Goal: Task Accomplishment & Management: Use online tool/utility

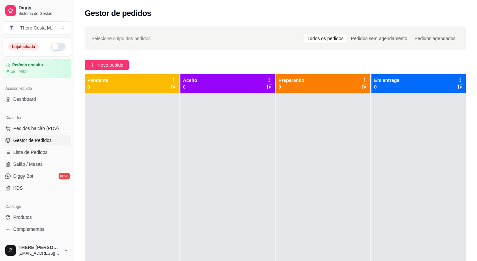
click at [381, 44] on div "Selecione o tipo dos pedidos Todos os pedidos Pedidos sem agendamento Pedidos a…" at bounding box center [276, 38] width 382 height 24
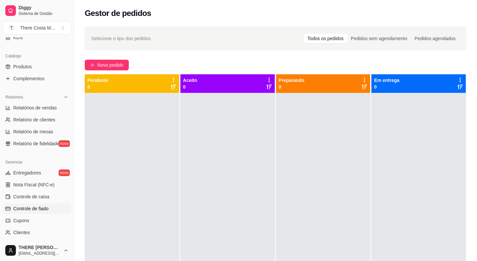
scroll to position [180, 0]
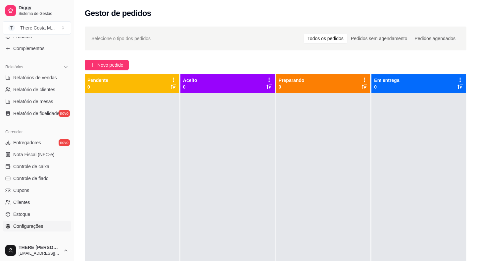
click at [29, 228] on span "Configurações" at bounding box center [28, 225] width 30 height 7
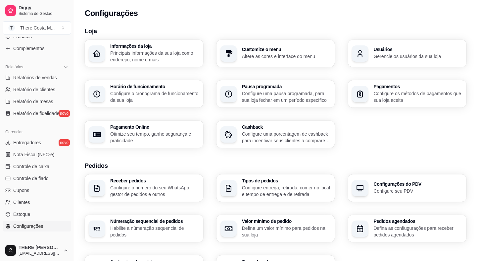
scroll to position [30, 0]
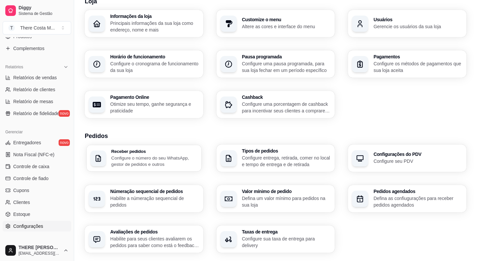
click at [139, 159] on p "Configure o número do seu WhatsApp, gestor de pedidos e outros" at bounding box center [154, 160] width 86 height 13
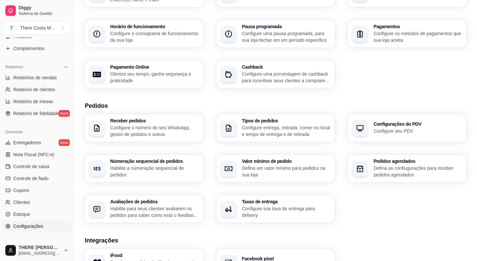
click at [134, 184] on div "Receber pedidos Configure o número do seu WhatsApp, gestor de pedidos e outros …" at bounding box center [276, 168] width 382 height 108
click at [134, 165] on p "Habilite a númeração sequencial de pedidos" at bounding box center [154, 171] width 86 height 13
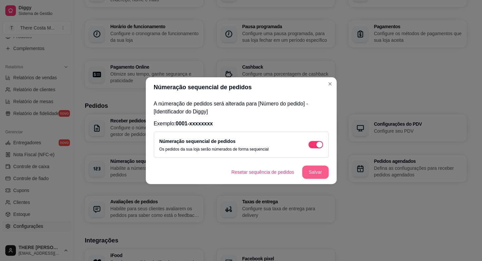
click at [314, 171] on button "Salvar" at bounding box center [315, 171] width 26 height 13
click at [257, 169] on button "Resetar sequência de pedidos" at bounding box center [262, 171] width 71 height 13
click at [306, 174] on button "Salvar" at bounding box center [315, 171] width 26 height 13
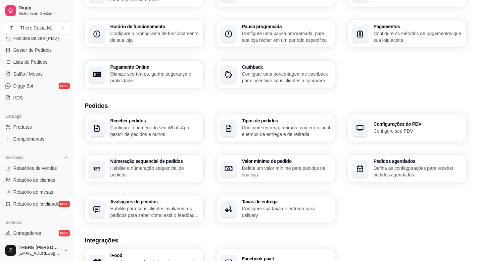
scroll to position [0, 0]
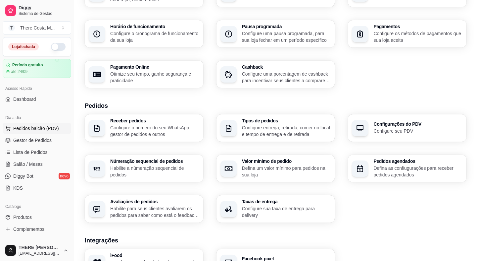
click at [28, 126] on span "Pedidos balcão (PDV)" at bounding box center [36, 128] width 46 height 7
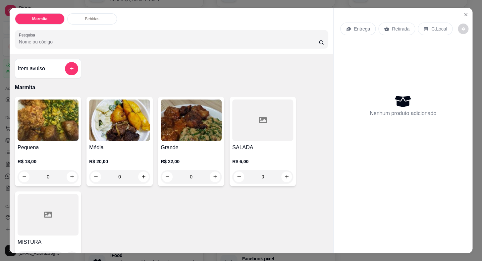
click at [132, 126] on img at bounding box center [119, 119] width 61 height 41
click at [193, 131] on img at bounding box center [191, 119] width 61 height 41
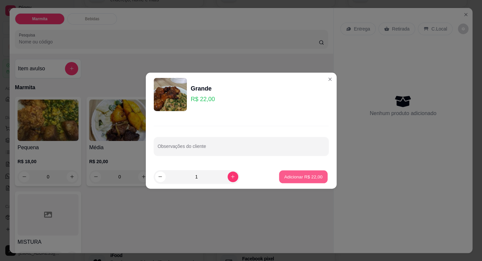
click at [291, 173] on p "Adicionar R$ 22,00" at bounding box center [303, 176] width 38 height 6
type input "1"
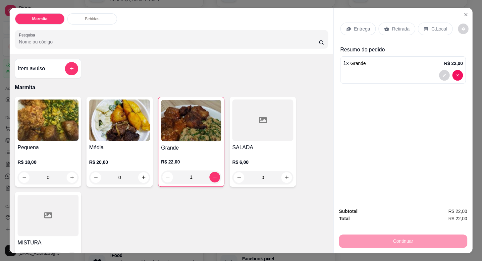
click at [364, 26] on p "Entrega" at bounding box center [362, 28] width 16 height 7
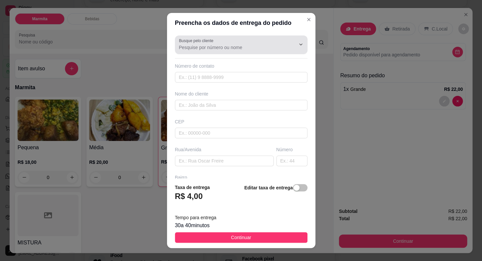
click at [199, 50] on input "Busque pelo cliente" at bounding box center [232, 47] width 106 height 7
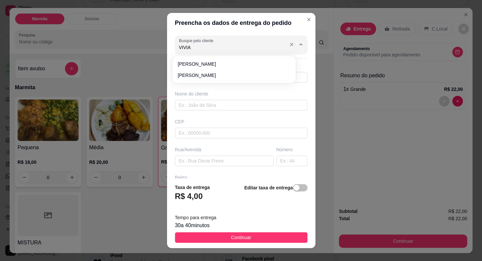
type input "[PERSON_NAME]"
click at [196, 76] on span "[PERSON_NAME]" at bounding box center [230, 75] width 106 height 7
type input "15996314552"
type input "[PERSON_NAME]"
type input "18440000"
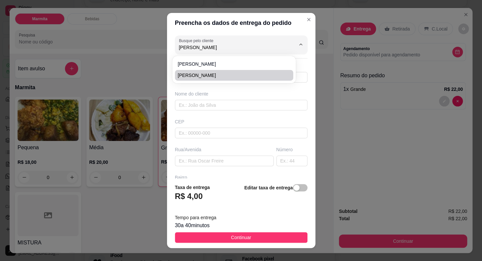
type input "[GEOGRAPHIC_DATA]"
type input "30"
type input "[PERSON_NAME]"
type input "Itaberá"
type input "CASA VERDE"
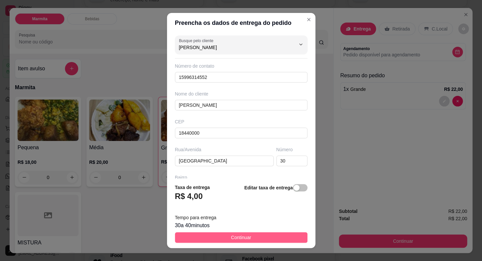
type input "[PERSON_NAME]"
click at [272, 239] on button "Continuar" at bounding box center [241, 237] width 132 height 11
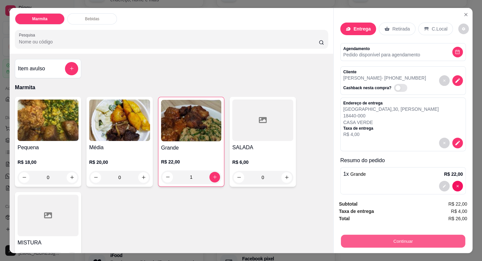
click at [396, 237] on button "Continuar" at bounding box center [403, 240] width 124 height 13
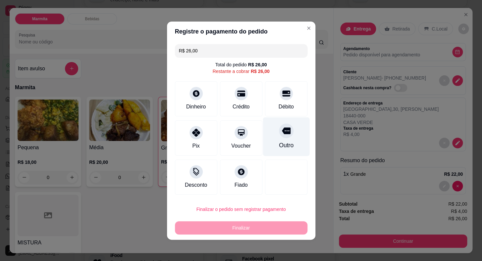
click at [279, 137] on div at bounding box center [286, 130] width 15 height 15
type input "R$ 0,00"
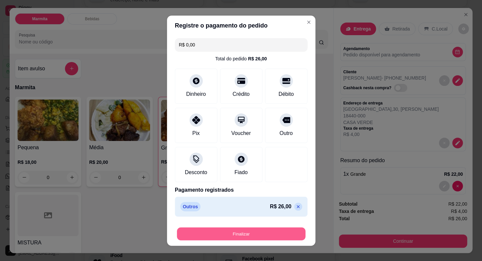
click at [264, 233] on button "Finalizar" at bounding box center [241, 233] width 128 height 13
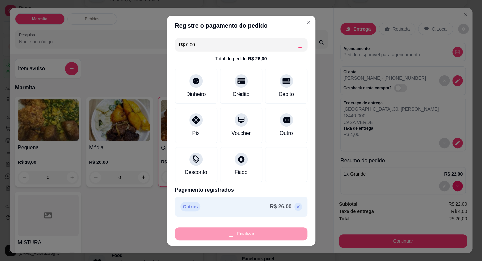
type input "0"
type input "-R$ 26,00"
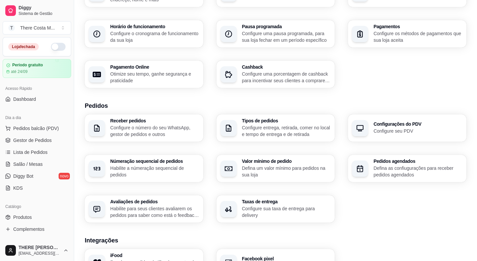
click at [57, 43] on button "button" at bounding box center [58, 47] width 15 height 8
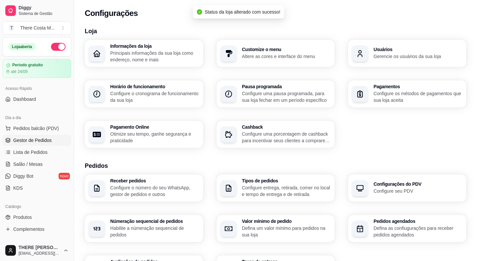
click at [33, 144] on link "Gestor de Pedidos" at bounding box center [37, 140] width 69 height 11
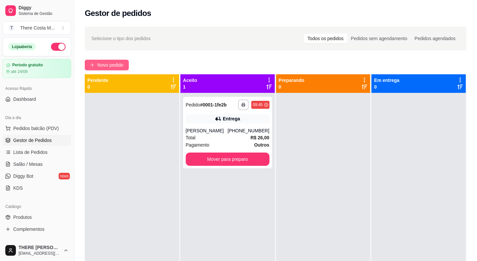
click at [108, 62] on span "Novo pedido" at bounding box center [110, 64] width 26 height 7
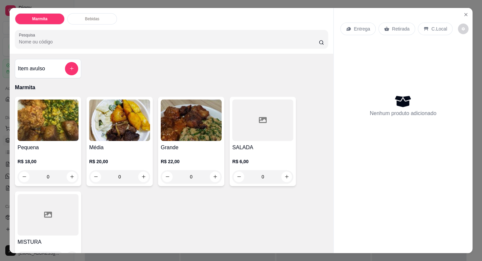
click at [113, 129] on img at bounding box center [119, 119] width 61 height 41
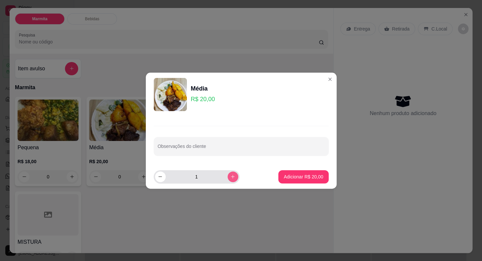
click at [230, 178] on icon "increase-product-quantity" at bounding box center [232, 176] width 5 height 5
type input "2"
click at [292, 177] on p "Adicionar R$ 40,00" at bounding box center [303, 176] width 38 height 6
type input "2"
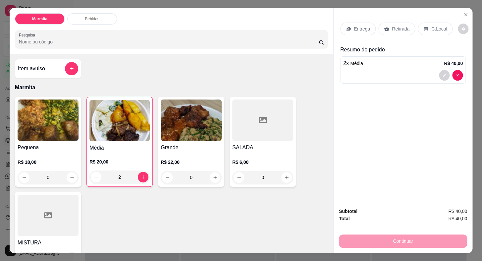
click at [357, 26] on p "Entrega" at bounding box center [362, 28] width 16 height 7
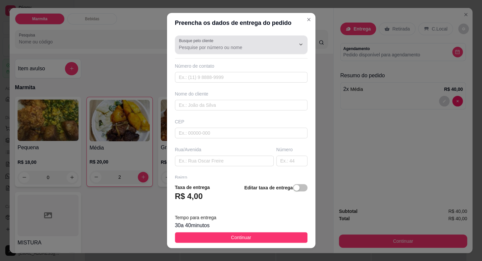
click at [193, 44] on input "Busque pelo cliente" at bounding box center [232, 47] width 106 height 7
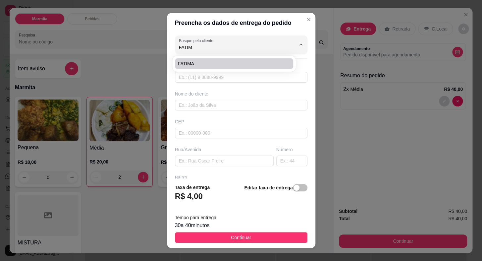
click at [196, 63] on span "FATIMA" at bounding box center [230, 63] width 106 height 7
type input "FATIMA"
type input "15997510930"
type input "FATIMA"
type input "18440000"
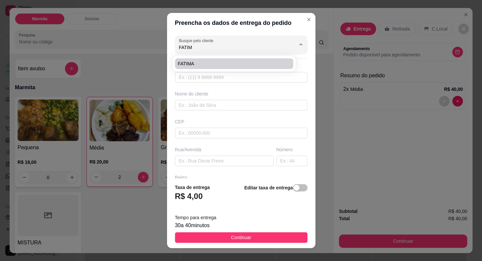
type input "02 SANTA ELISA"
type input "0"
type input "LOTEAMENTO PH"
type input "Itaberá"
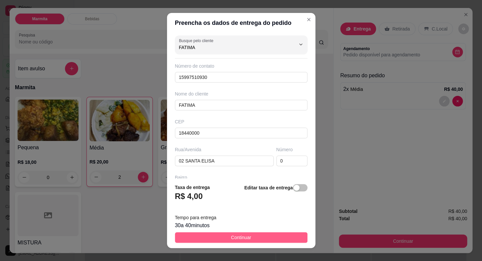
type input "FATIMA"
click at [243, 232] on button "Continuar" at bounding box center [241, 237] width 132 height 11
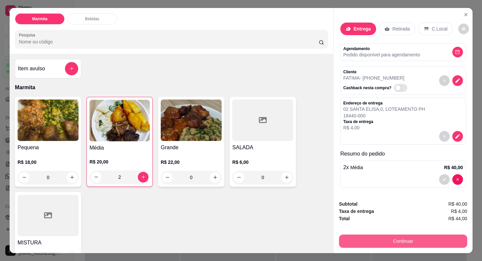
click at [373, 239] on button "Continuar" at bounding box center [403, 240] width 128 height 13
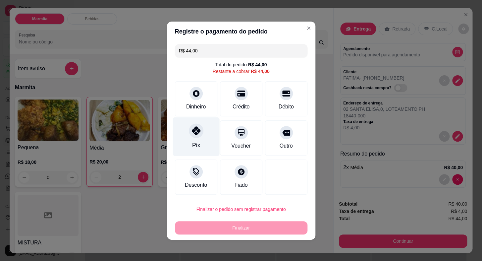
click at [191, 134] on icon at bounding box center [195, 130] width 9 height 9
type input "R$ 0,00"
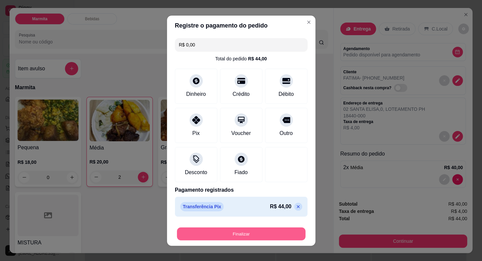
click at [226, 233] on button "Finalizar" at bounding box center [241, 233] width 128 height 13
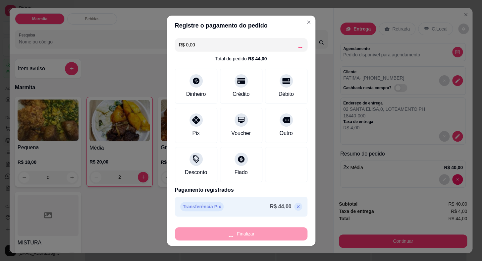
type input "0"
type input "-R$ 44,00"
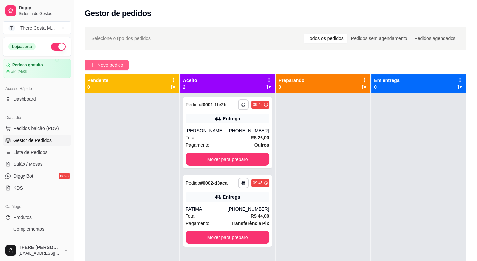
click at [116, 63] on span "Novo pedido" at bounding box center [110, 64] width 26 height 7
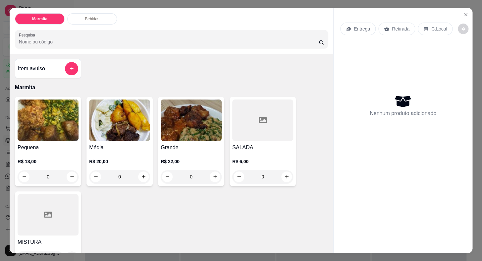
click at [62, 133] on img at bounding box center [48, 119] width 61 height 41
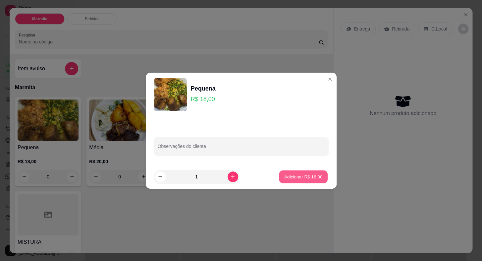
click at [302, 172] on button "Adicionar R$ 18,00" at bounding box center [303, 176] width 49 height 13
type input "1"
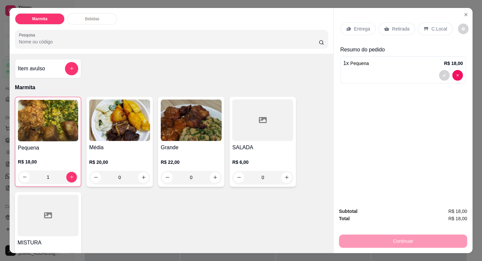
click at [358, 32] on div "Entrega" at bounding box center [357, 29] width 35 height 13
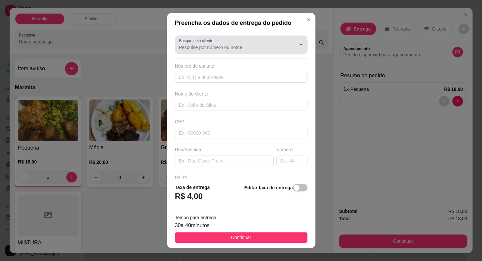
click at [212, 47] on input "Busque pelo cliente" at bounding box center [232, 47] width 106 height 7
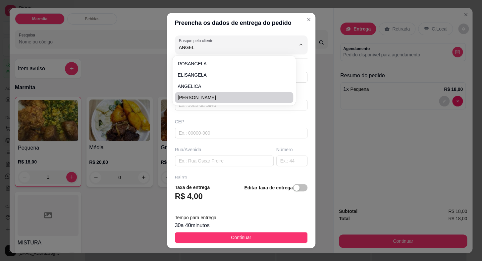
click at [195, 101] on li "[PERSON_NAME]" at bounding box center [234, 97] width 118 height 11
type input "[PERSON_NAME]"
type input "15997506390"
type input "[PERSON_NAME]"
type input "[PERSON_NAME] MARTINS"
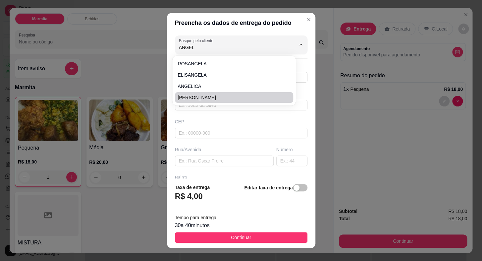
type input "VILA [PERSON_NAME]"
type input "LOJA PONTO E COSTURA"
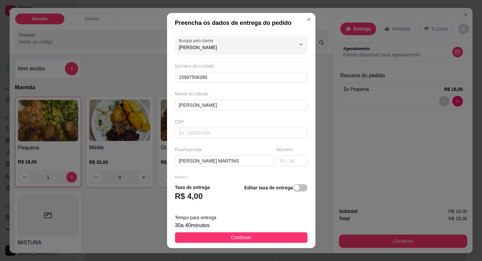
type input "[PERSON_NAME]"
click at [271, 230] on footer "Taxa de entrega R$ 4,00 Editar taxa de entrega Tempo para entrega 30 a 40 minut…" at bounding box center [241, 213] width 148 height 70
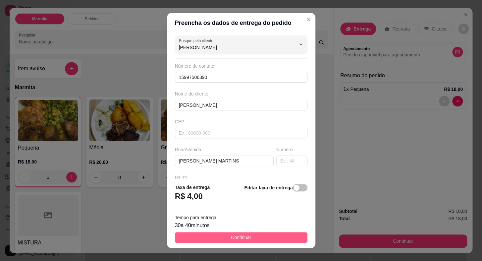
click at [289, 241] on button "Continuar" at bounding box center [241, 237] width 132 height 11
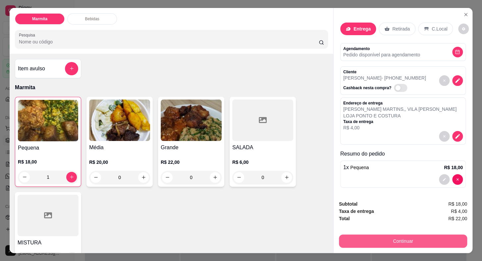
click at [356, 238] on button "Continuar" at bounding box center [403, 240] width 128 height 13
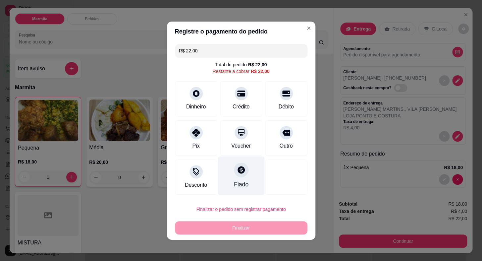
click at [234, 171] on div at bounding box center [241, 169] width 15 height 15
type input "R$ 0,00"
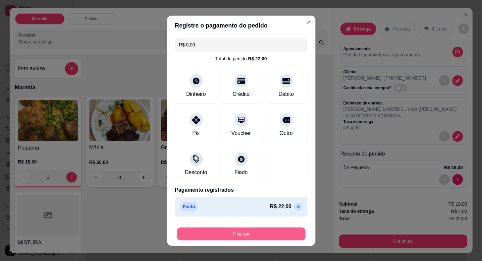
click at [271, 228] on button "Finalizar" at bounding box center [241, 233] width 128 height 13
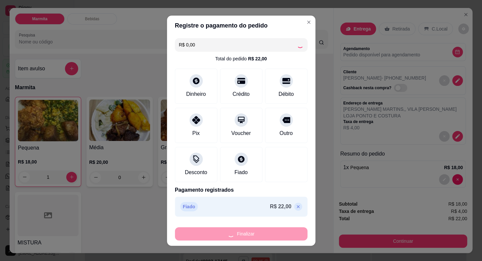
type input "0"
type input "-R$ 22,00"
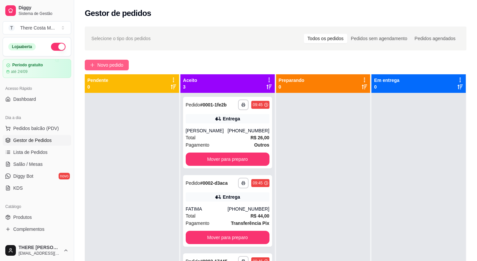
click at [112, 66] on span "Novo pedido" at bounding box center [110, 64] width 26 height 7
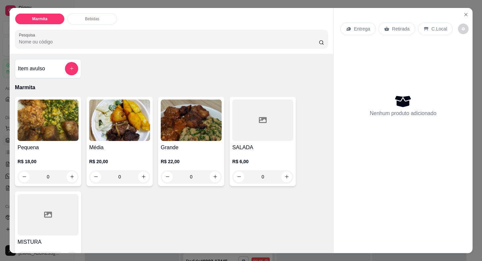
click at [56, 114] on img at bounding box center [48, 119] width 61 height 41
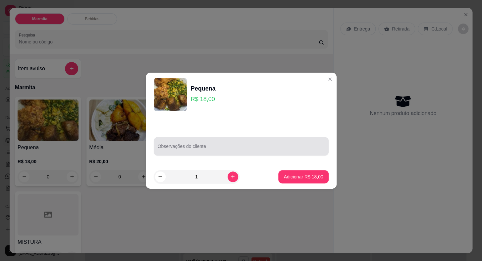
click at [177, 149] on input "Observações do cliente" at bounding box center [241, 148] width 167 height 7
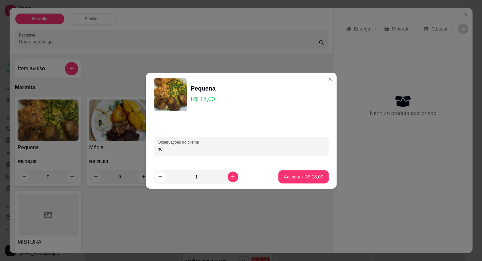
type input "n"
type input "Neto"
click at [306, 176] on p "Adicionar R$ 18,00" at bounding box center [303, 176] width 38 height 6
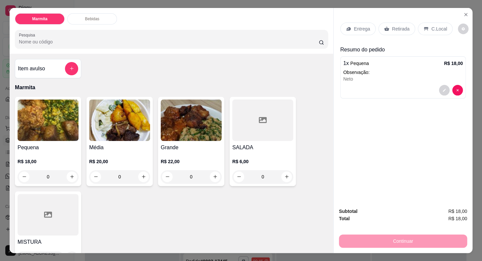
click at [53, 133] on img at bounding box center [48, 119] width 61 height 41
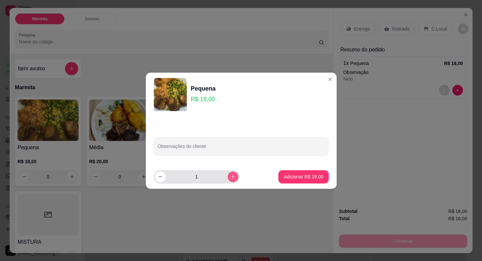
click at [230, 177] on button "increase-product-quantity" at bounding box center [232, 176] width 11 height 11
type input "2"
click at [299, 176] on p "Adicionar R$ 36,00" at bounding box center [302, 176] width 39 height 7
type input "2"
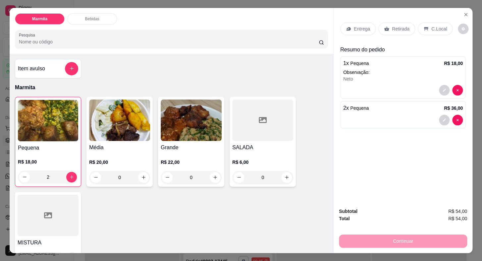
click at [351, 237] on div "Continuar" at bounding box center [403, 239] width 128 height 15
click at [354, 32] on div "Entrega" at bounding box center [357, 29] width 35 height 13
click at [359, 25] on p "Entrega" at bounding box center [362, 28] width 16 height 7
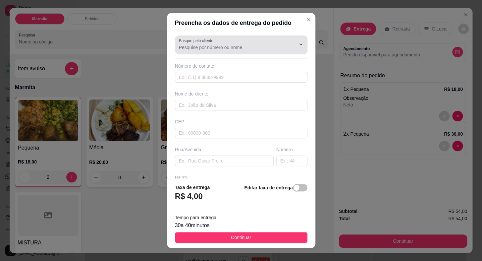
click at [193, 46] on input "Busque pelo cliente" at bounding box center [232, 47] width 106 height 7
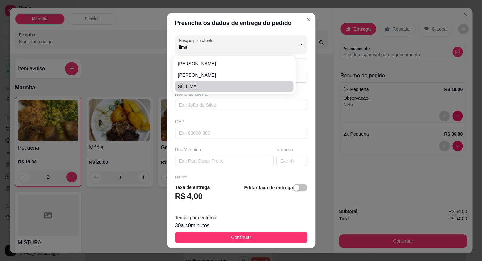
click at [189, 84] on span "SÍL LIMA" at bounding box center [230, 86] width 106 height 7
type input "SÍL LIMA"
type input "15997179678"
type input "SÍL LIMA"
type input "18440000"
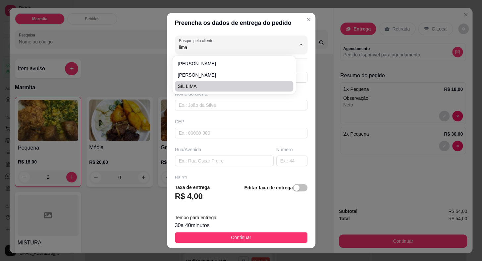
type input "X"
type input "Itaberá"
type input "POSTO TREVO"
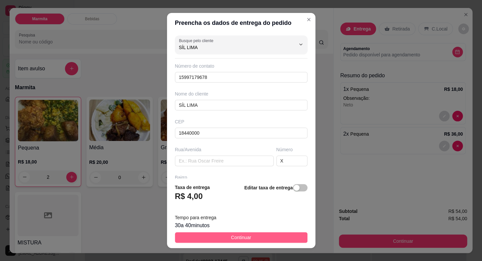
type input "SÍL LIMA"
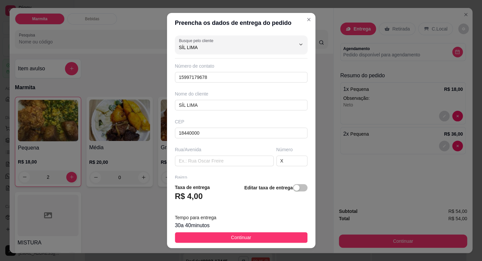
drag, startPoint x: 270, startPoint y: 234, endPoint x: 301, endPoint y: 227, distance: 31.2
click at [271, 234] on button "Continuar" at bounding box center [241, 237] width 132 height 11
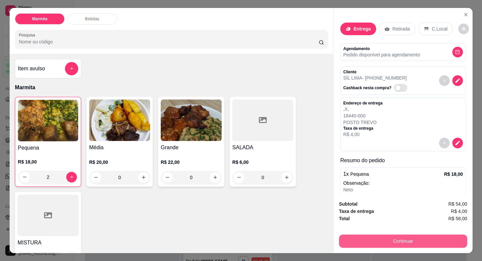
click at [360, 234] on button "Continuar" at bounding box center [403, 240] width 128 height 13
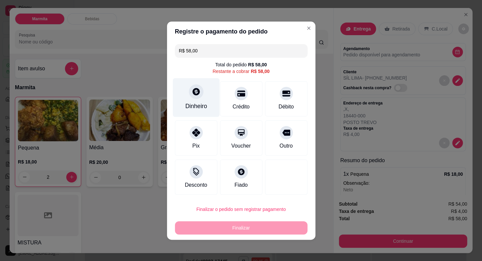
click at [195, 98] on div at bounding box center [196, 91] width 15 height 15
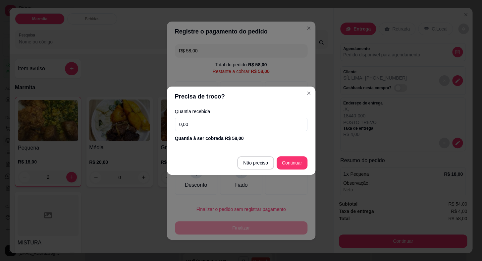
click at [289, 152] on footer "Não preciso Continuar" at bounding box center [241, 163] width 148 height 24
type input "R$ 0,00"
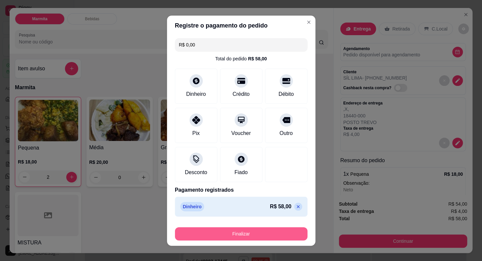
click at [264, 229] on button "Finalizar" at bounding box center [241, 233] width 132 height 13
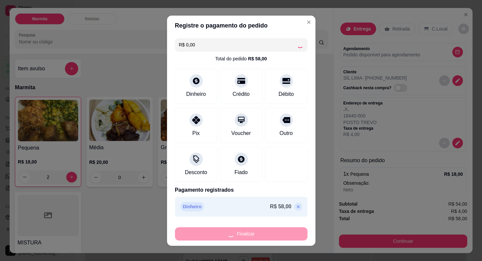
type input "0"
type input "-R$ 58,00"
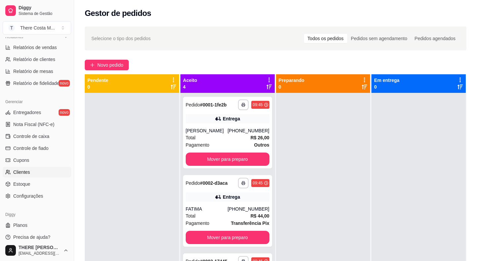
scroll to position [215, 0]
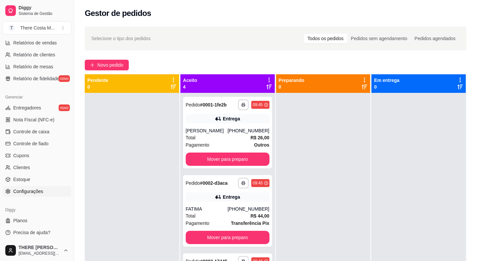
click at [33, 193] on span "Configurações" at bounding box center [28, 191] width 30 height 7
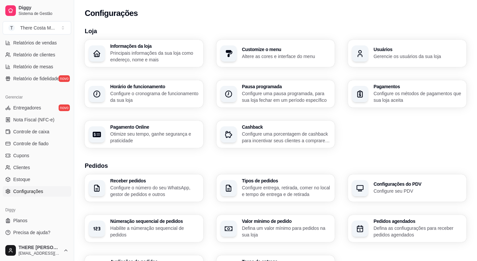
click at [153, 94] on p "Configure o cronograma de funcionamento da sua loja" at bounding box center [154, 96] width 89 height 13
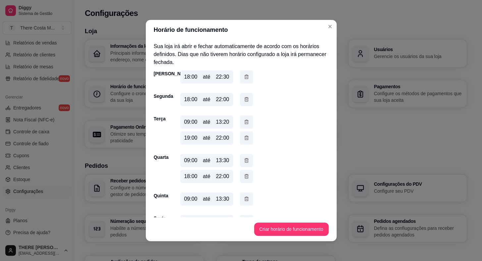
click at [312, 73] on section "Horário de funcionamento Sua loja irá abrir e fechar automaticamente de acordo …" at bounding box center [241, 130] width 191 height 221
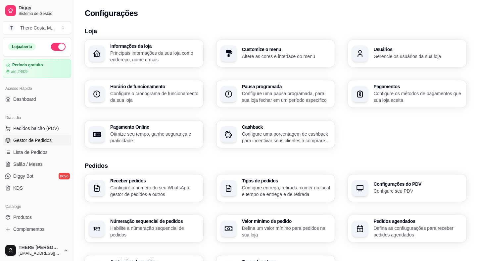
click at [34, 135] on link "Gestor de Pedidos" at bounding box center [37, 140] width 69 height 11
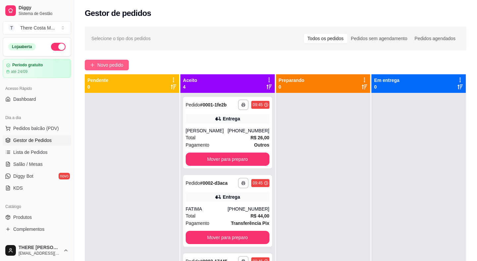
click at [97, 63] on span "Novo pedido" at bounding box center [110, 64] width 26 height 7
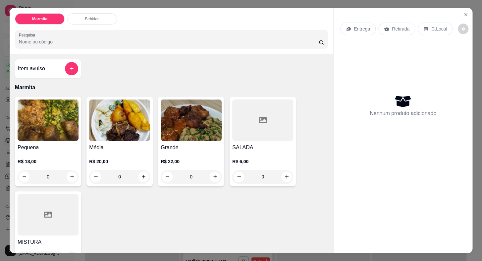
click at [163, 125] on img at bounding box center [191, 119] width 61 height 41
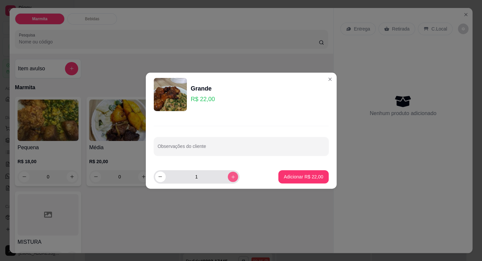
click at [230, 174] on icon "increase-product-quantity" at bounding box center [232, 176] width 5 height 5
type input "2"
click at [311, 178] on p "Adicionar R$ 44,00" at bounding box center [303, 176] width 38 height 6
type input "2"
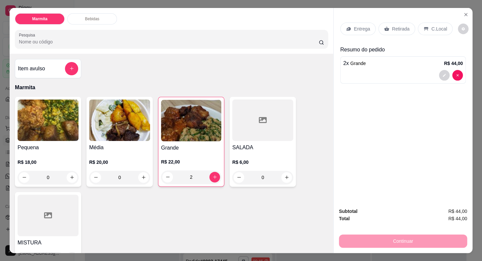
click at [356, 28] on p "Entrega" at bounding box center [362, 28] width 16 height 7
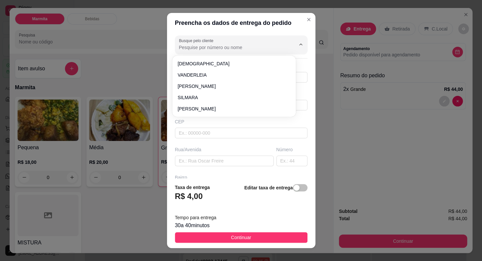
click at [228, 49] on input "Busque pelo cliente" at bounding box center [232, 47] width 106 height 7
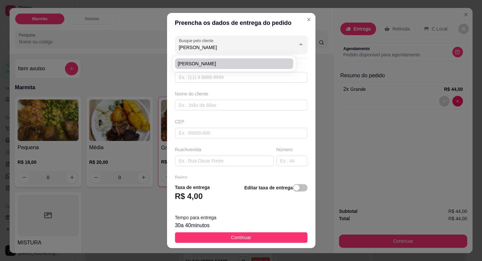
click at [233, 70] on div "[PERSON_NAME]" at bounding box center [233, 63] width 121 height 13
click at [235, 60] on li "[PERSON_NAME]" at bounding box center [234, 63] width 118 height 11
type input "[PERSON_NAME]"
type input "15996513074"
type input "[PERSON_NAME]"
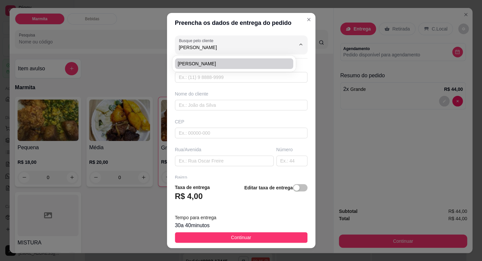
type input "RUA CHERIVEL"
type input "141"
type input "[GEOGRAPHIC_DATA]"
type input "SALÃO"
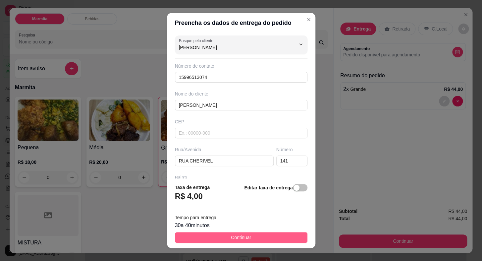
click at [235, 233] on span "Continuar" at bounding box center [241, 236] width 20 height 7
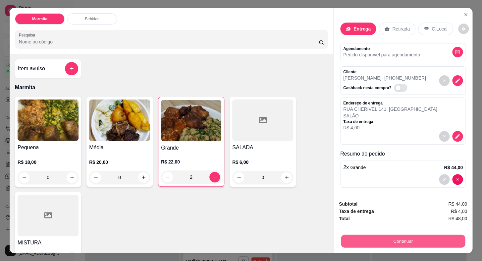
click at [383, 241] on button "Continuar" at bounding box center [403, 240] width 124 height 13
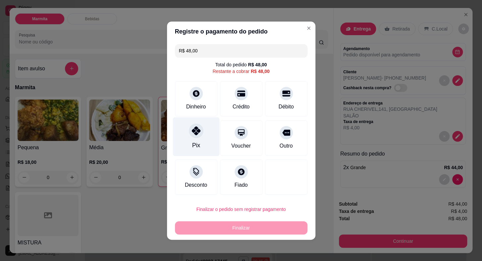
click at [194, 134] on icon at bounding box center [195, 130] width 9 height 9
type input "R$ 0,00"
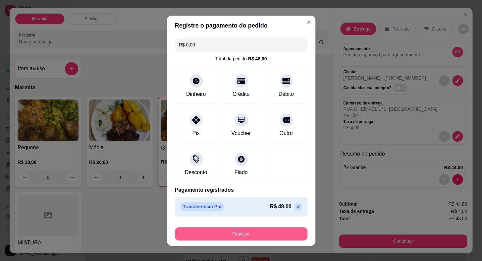
click at [270, 234] on button "Finalizar" at bounding box center [241, 233] width 132 height 13
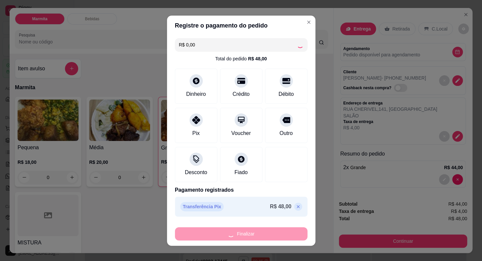
type input "0"
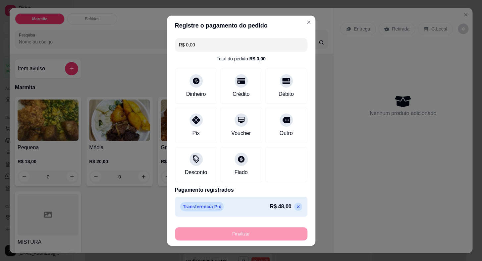
type input "-R$ 48,00"
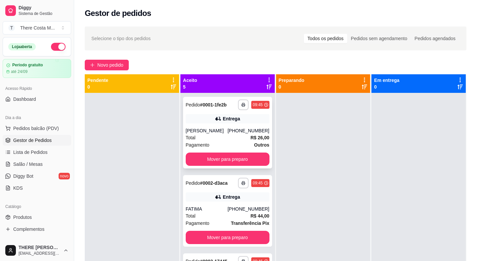
click at [229, 137] on div "Total R$ 26,00" at bounding box center [228, 137] width 84 height 7
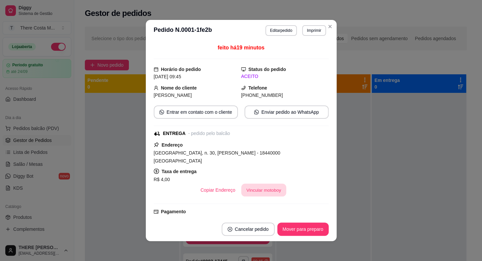
click at [256, 183] on button "Vincular motoboy" at bounding box center [263, 189] width 45 height 13
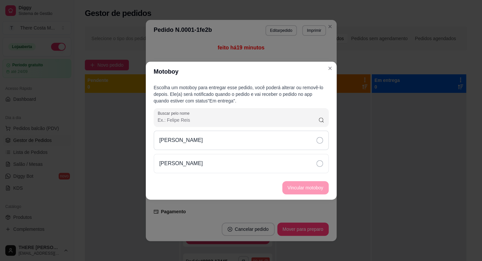
click at [174, 142] on p "[PERSON_NAME]" at bounding box center [181, 140] width 44 height 8
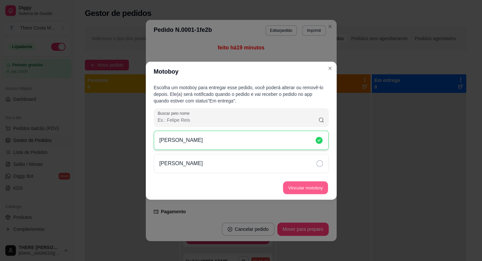
click at [298, 192] on button "Vincular motoboy" at bounding box center [305, 187] width 45 height 13
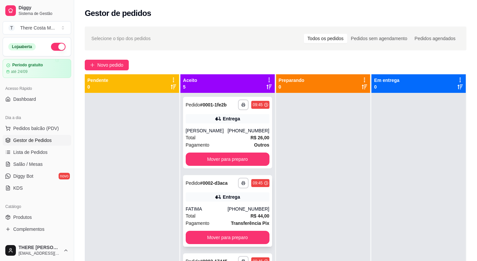
click at [220, 202] on div "**********" at bounding box center [227, 211] width 89 height 72
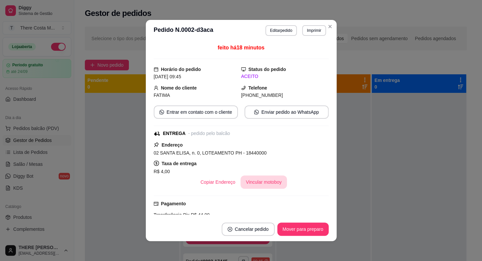
click at [255, 181] on button "Vincular motoboy" at bounding box center [263, 181] width 46 height 13
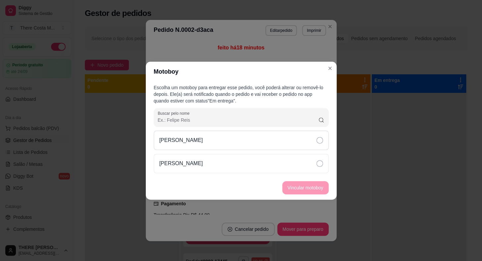
click at [318, 137] on icon at bounding box center [319, 140] width 7 height 7
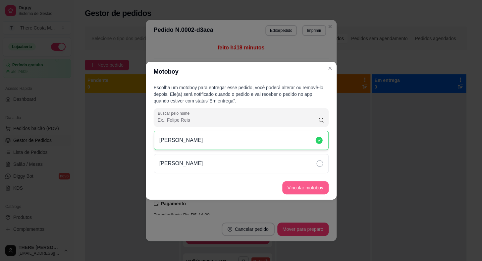
click at [305, 188] on button "Vincular motoboy" at bounding box center [305, 187] width 46 height 13
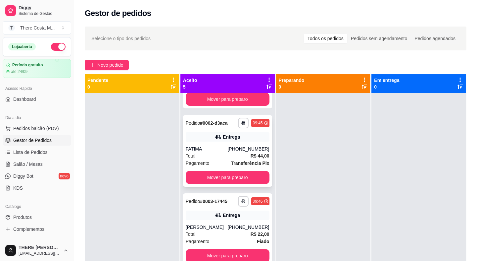
scroll to position [90, 0]
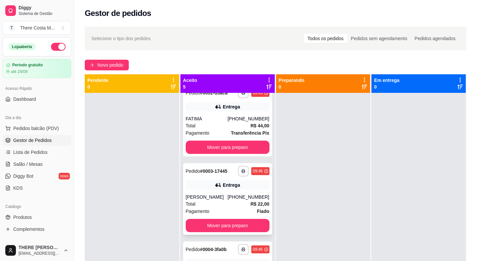
click at [215, 200] on div "Total R$ 22,00" at bounding box center [228, 203] width 84 height 7
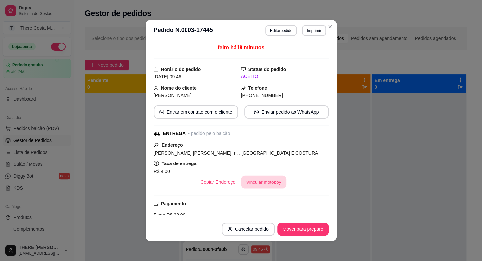
click at [257, 182] on button "Vincular motoboy" at bounding box center [263, 181] width 45 height 13
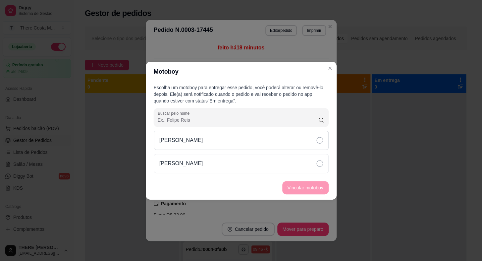
click at [212, 144] on div "[PERSON_NAME]" at bounding box center [241, 139] width 175 height 19
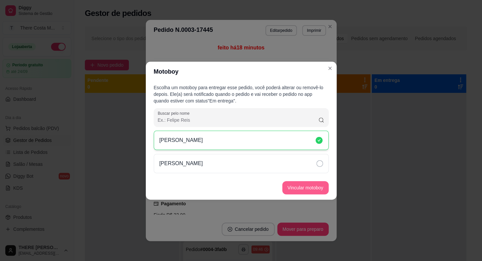
click at [294, 185] on button "Vincular motoboy" at bounding box center [305, 187] width 46 height 13
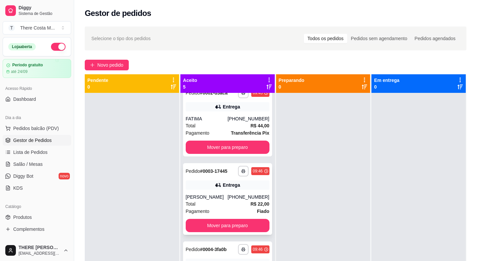
scroll to position [136, 0]
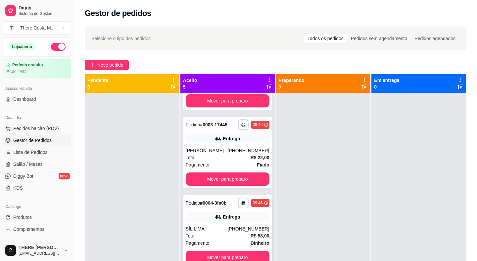
click at [220, 229] on div "SÍL LIMA" at bounding box center [207, 228] width 42 height 7
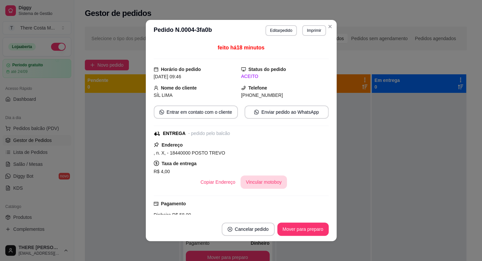
click at [261, 181] on button "Vincular motoboy" at bounding box center [263, 181] width 46 height 13
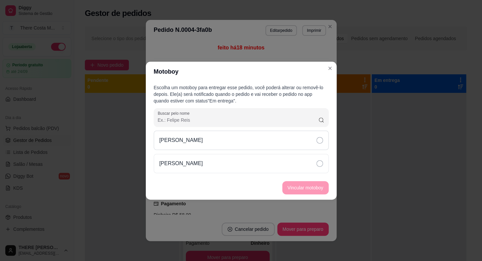
click at [219, 141] on div "[PERSON_NAME]" at bounding box center [241, 139] width 175 height 19
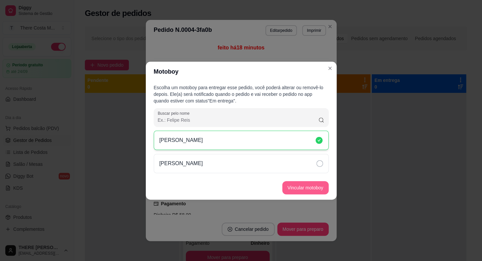
click at [292, 190] on button "Vincular motoboy" at bounding box center [305, 187] width 46 height 13
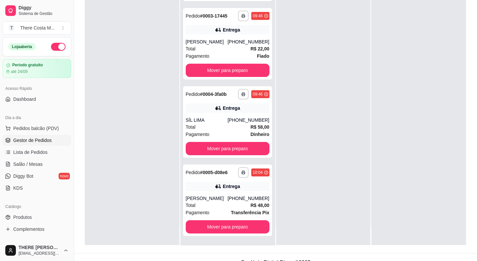
scroll to position [101, 0]
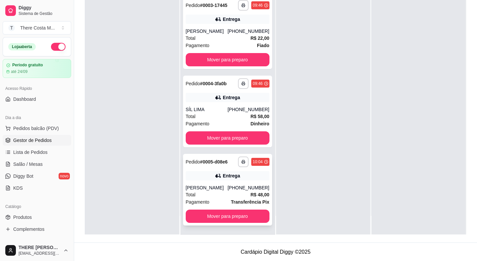
click at [230, 175] on div "Entrega" at bounding box center [231, 175] width 17 height 7
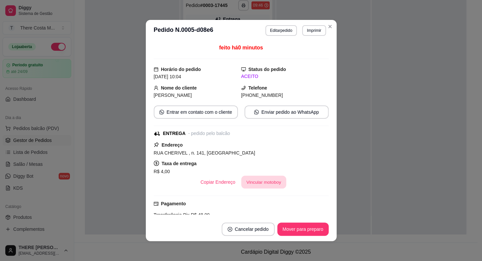
click at [251, 180] on button "Vincular motoboy" at bounding box center [263, 181] width 45 height 13
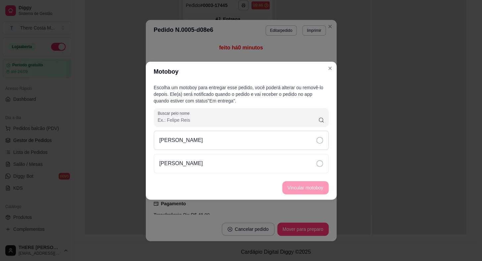
click at [202, 135] on div "[PERSON_NAME]" at bounding box center [241, 139] width 175 height 19
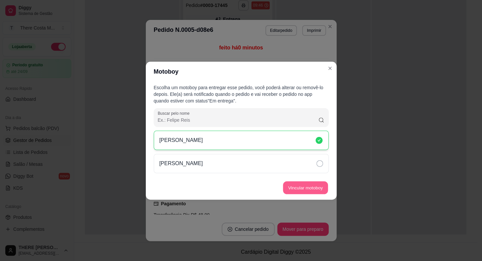
click at [314, 185] on button "Vincular motoboy" at bounding box center [305, 187] width 45 height 13
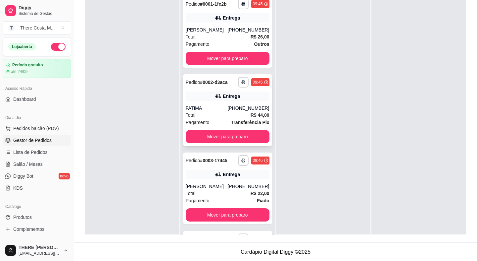
scroll to position [0, 0]
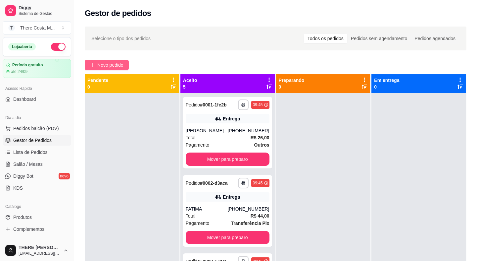
click at [109, 67] on span "Novo pedido" at bounding box center [110, 64] width 26 height 7
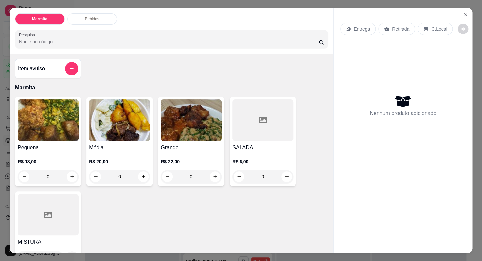
click at [131, 118] on img at bounding box center [119, 119] width 61 height 41
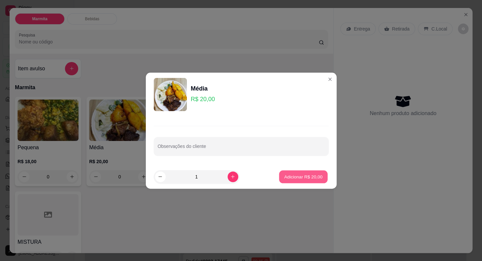
click at [302, 176] on p "Adicionar R$ 20,00" at bounding box center [303, 176] width 38 height 6
type input "1"
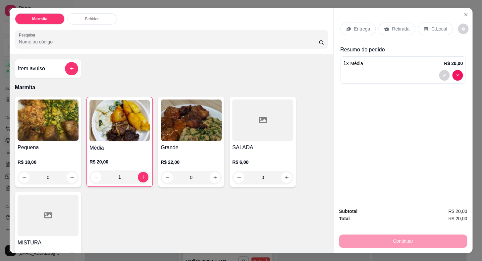
click at [392, 27] on p "Retirada" at bounding box center [401, 28] width 18 height 7
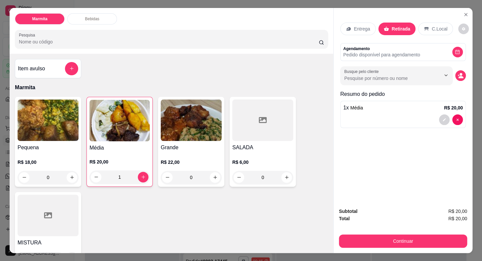
click at [358, 55] on p "Pedido disponível para agendamento" at bounding box center [381, 54] width 77 height 7
click at [361, 76] on input "Busque pelo cliente" at bounding box center [387, 78] width 86 height 7
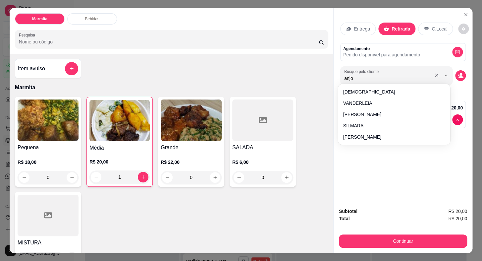
type input "anjos"
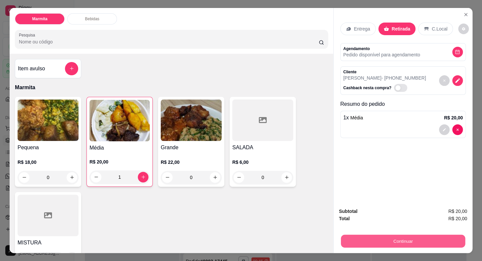
click at [409, 236] on button "Continuar" at bounding box center [403, 240] width 124 height 13
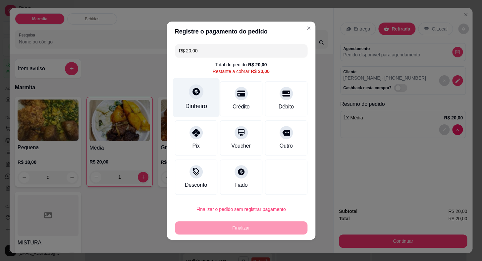
click at [196, 93] on icon at bounding box center [195, 91] width 7 height 7
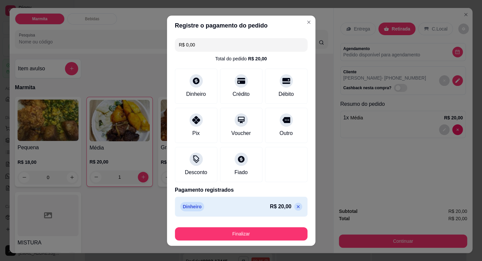
type input "R$ 0,00"
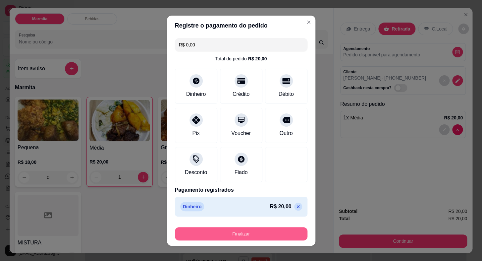
click at [249, 233] on button "Finalizar" at bounding box center [241, 233] width 132 height 13
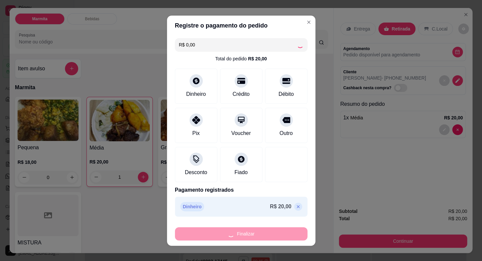
type input "0"
type input "-R$ 20,00"
